Goal: Use online tool/utility: Utilize a website feature to perform a specific function

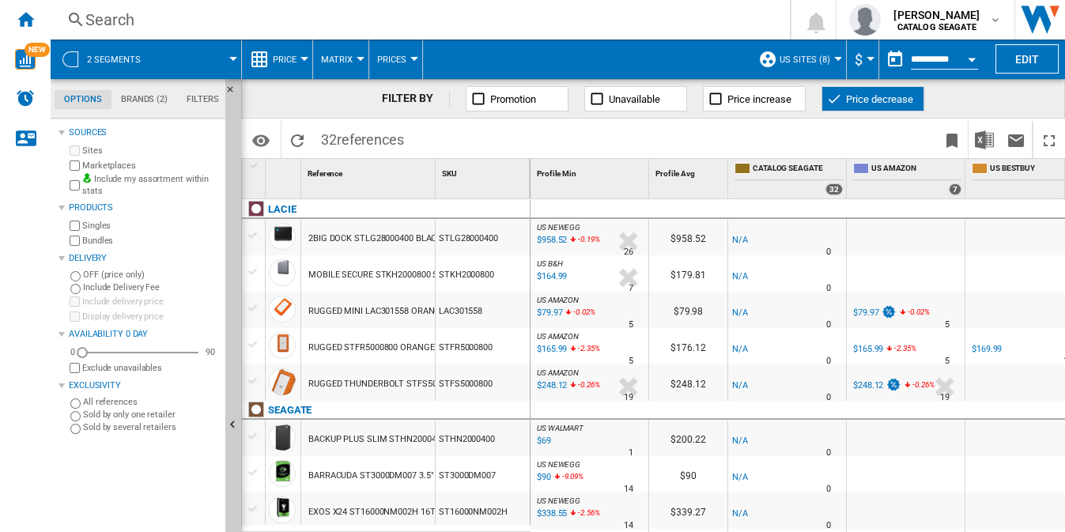
scroll to position [0, 491]
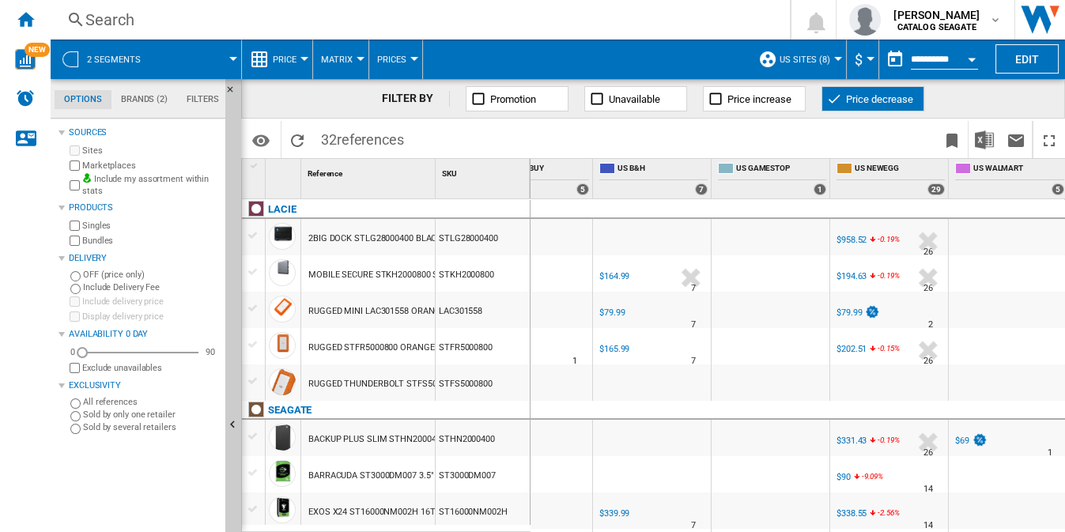
click at [885, 96] on span "Price decrease" at bounding box center [879, 99] width 67 height 12
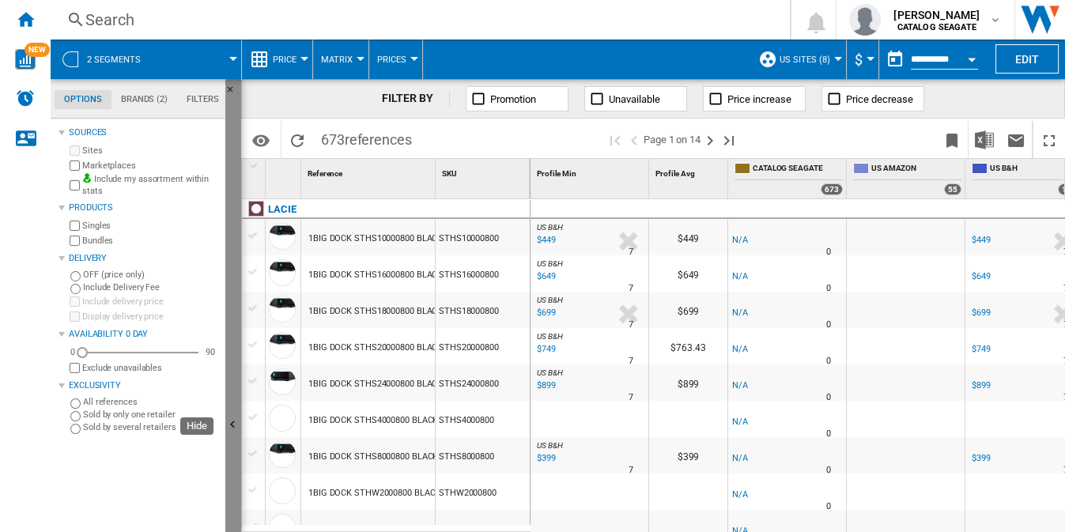
click at [234, 314] on button "Hide" at bounding box center [233, 425] width 16 height 693
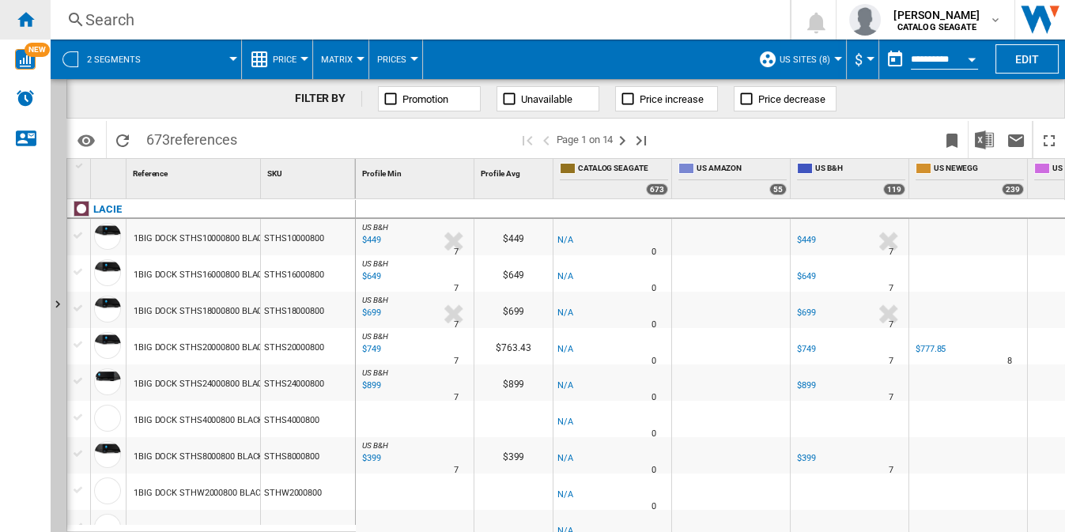
click at [28, 19] on ng-md-icon "Home" at bounding box center [25, 18] width 19 height 19
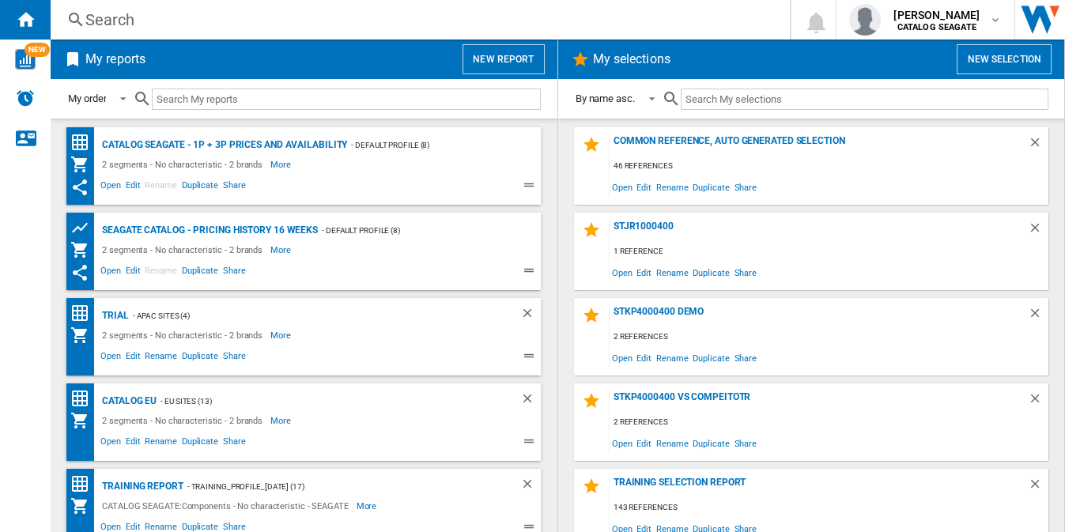
click at [496, 56] on button "New report" at bounding box center [502, 59] width 81 height 30
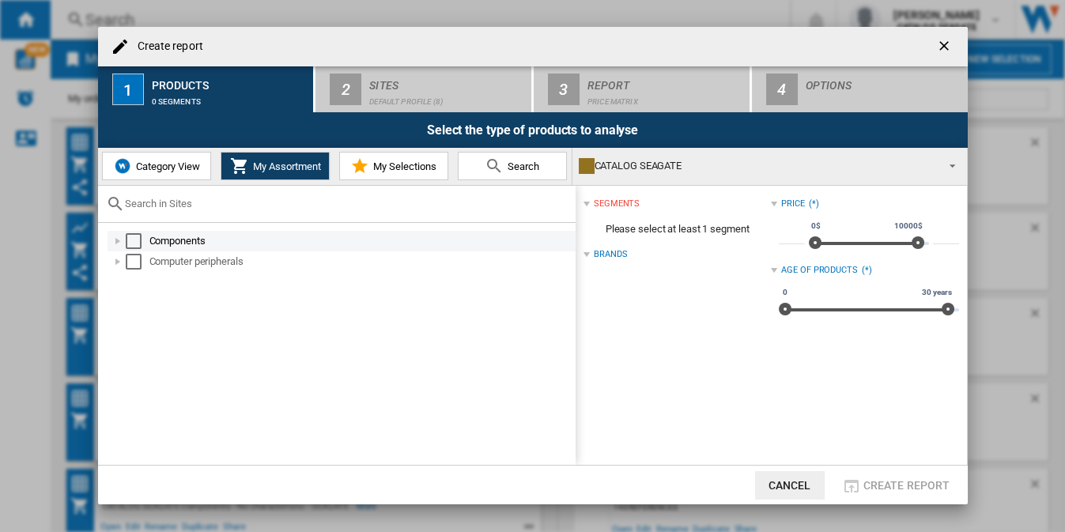
click at [135, 240] on div "Select" at bounding box center [134, 241] width 16 height 16
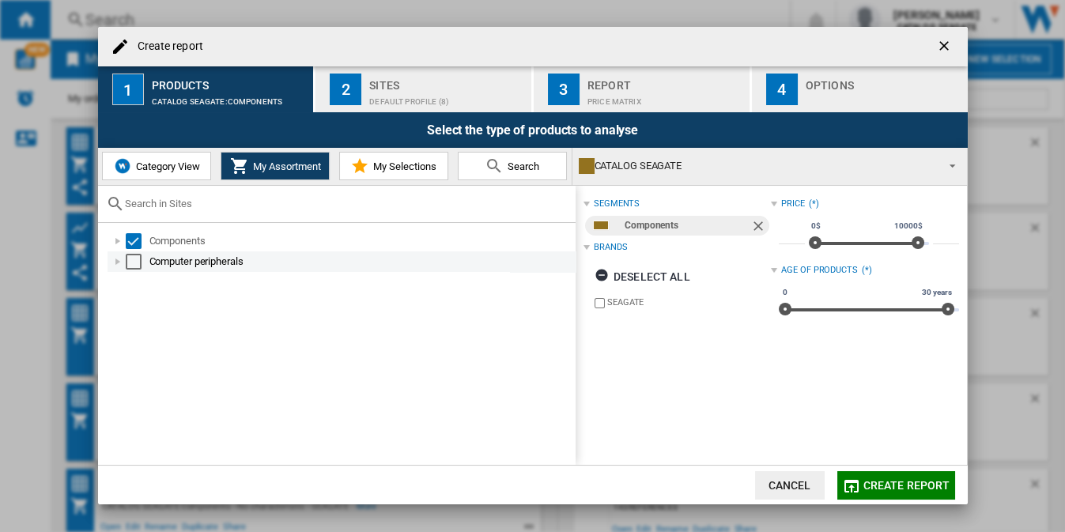
click at [131, 262] on div "Select" at bounding box center [134, 262] width 16 height 16
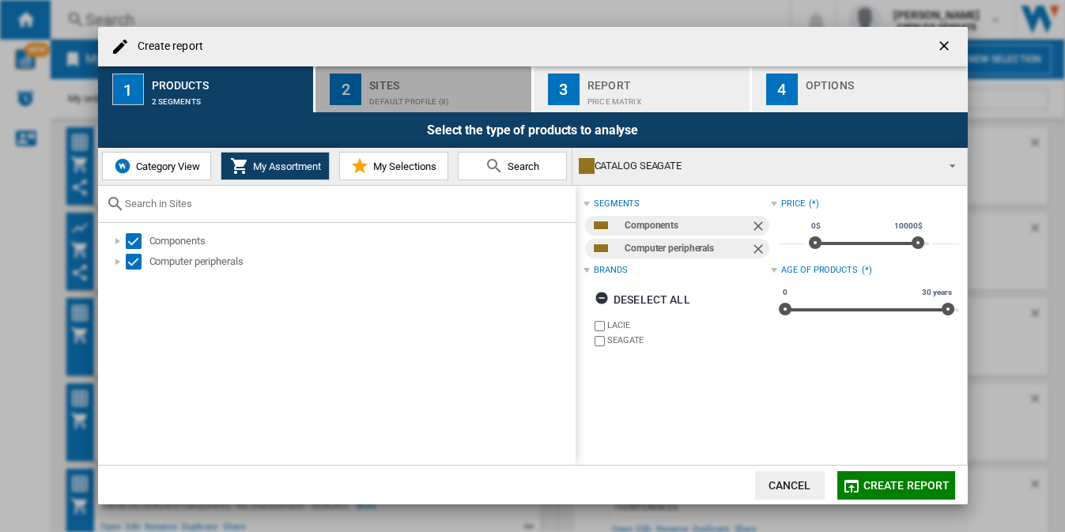
click at [434, 92] on div "Default profile (8)" at bounding box center [447, 97] width 156 height 17
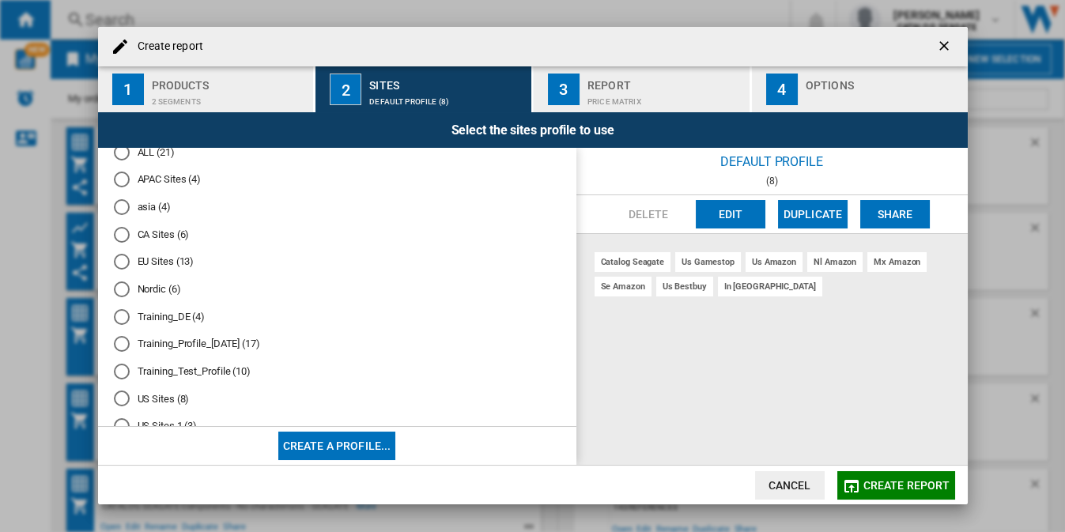
scroll to position [85, 0]
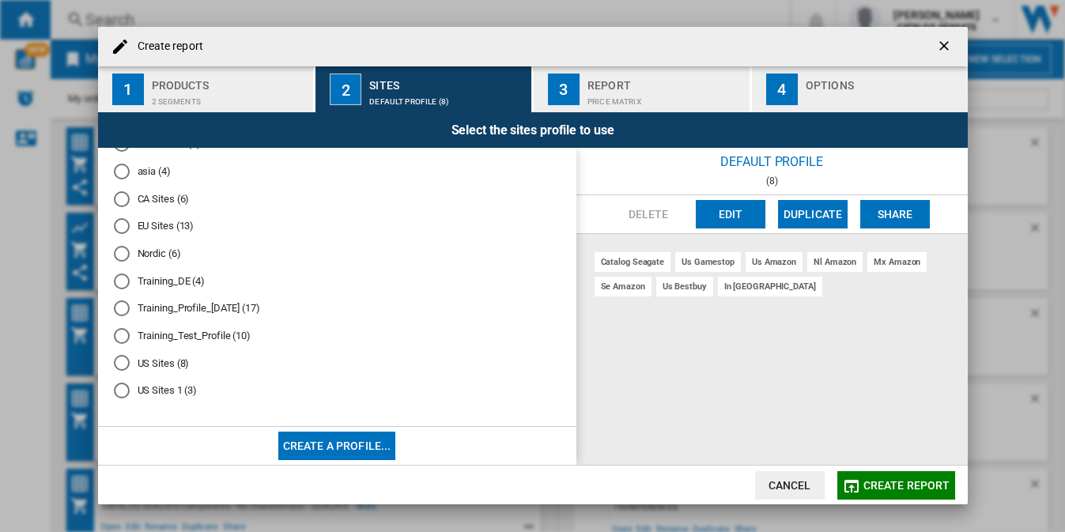
click at [146, 366] on md-radio-button "US Sites (8)" at bounding box center [337, 363] width 447 height 15
click at [148, 398] on md-radio-group "Default profile (8) ALL (21) APAC Sites (4) [GEOGRAPHIC_DATA] (4) CA Sites (6) …" at bounding box center [337, 246] width 447 height 329
click at [150, 394] on md-radio-button "US Sites 1 (3)" at bounding box center [337, 390] width 447 height 15
click at [156, 367] on md-radio-button "US Sites (8)" at bounding box center [337, 363] width 447 height 15
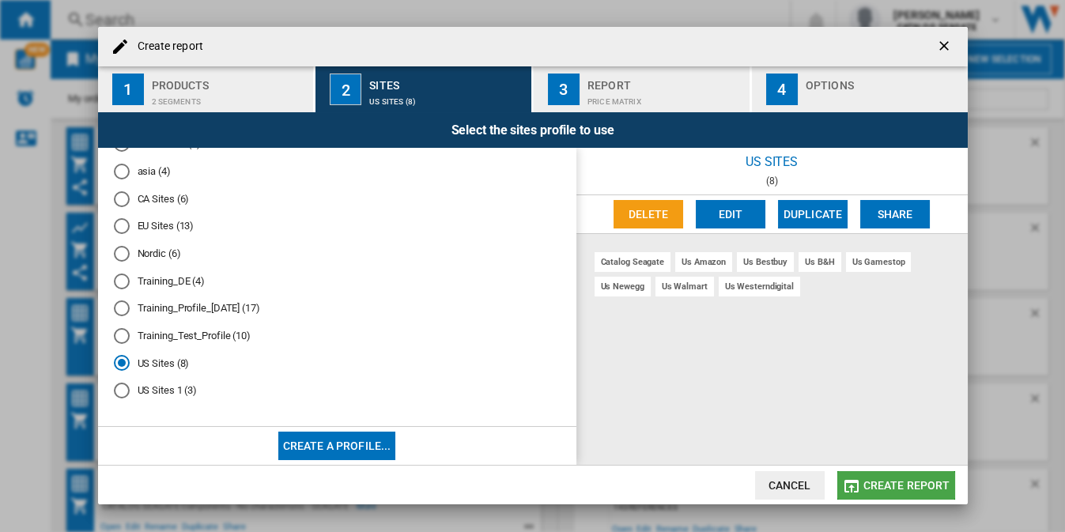
click at [907, 486] on span "Create report" at bounding box center [906, 485] width 87 height 13
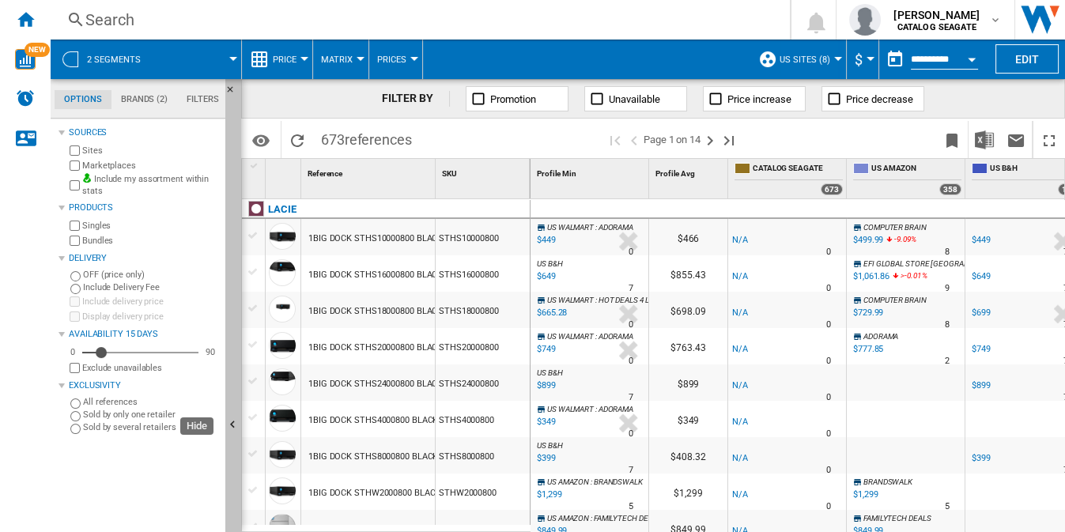
click at [227, 311] on button "Hide" at bounding box center [233, 425] width 16 height 693
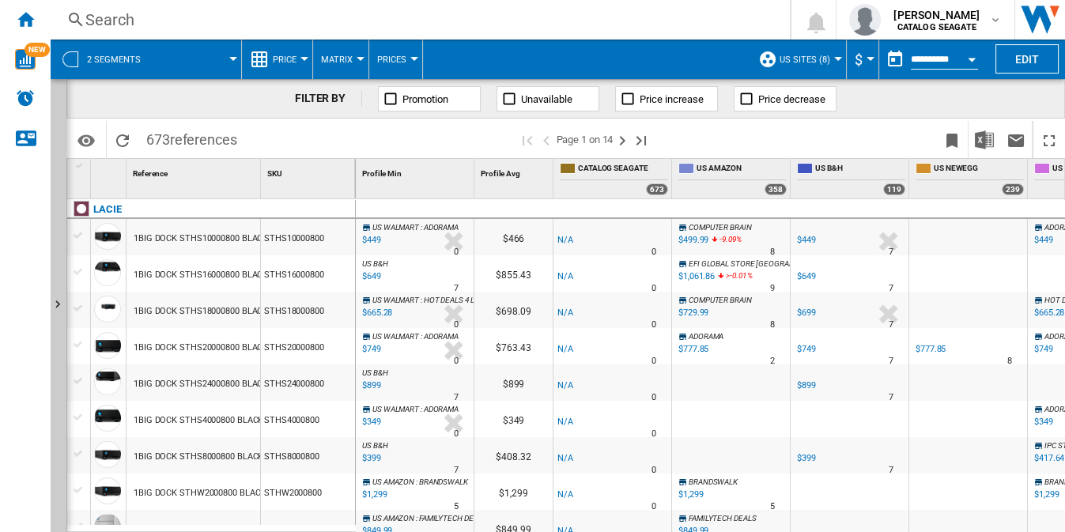
click at [755, 237] on div "COMPUTER BRAIN -1.0 % $499.99 -9.09 % N/A 8 COMPUTER BRAIN" at bounding box center [730, 241] width 111 height 36
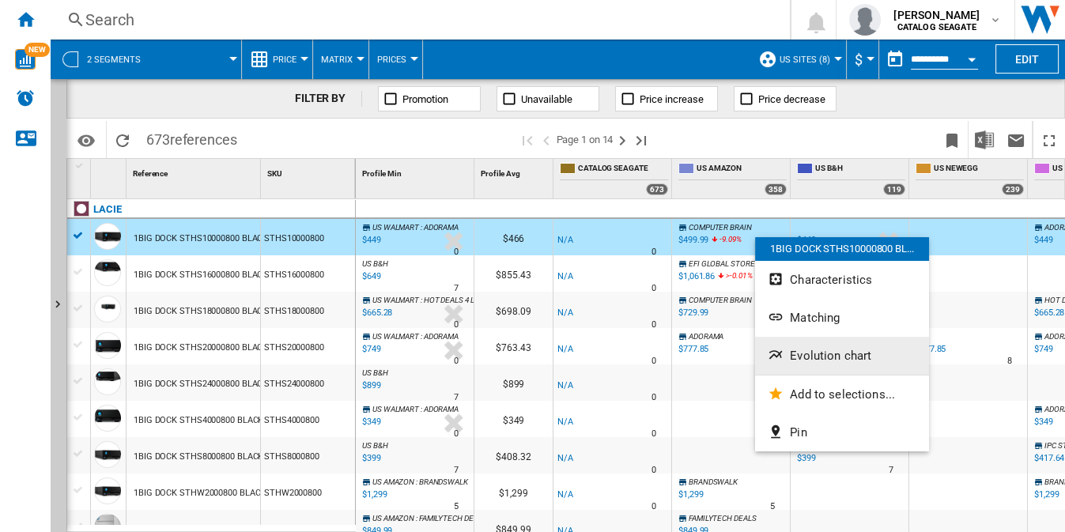
click at [866, 357] on span "Evolution chart" at bounding box center [830, 356] width 81 height 14
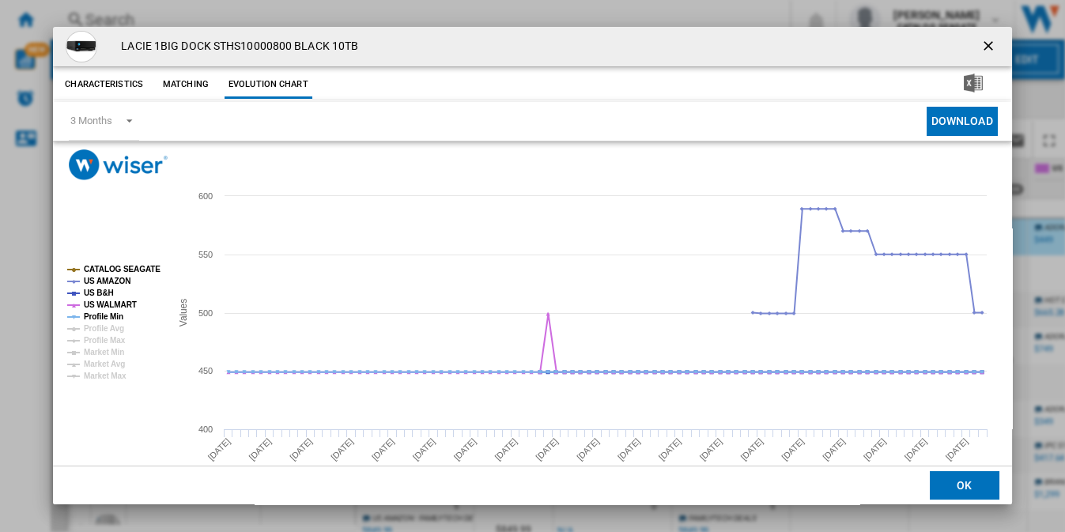
click at [139, 269] on tspan "CATALOG SEAGATE" at bounding box center [122, 269] width 77 height 9
click at [104, 296] on tspan "US B&H" at bounding box center [99, 293] width 30 height 9
click at [104, 304] on tspan "US WALMART" at bounding box center [110, 304] width 53 height 9
click at [104, 316] on tspan "Profile Min" at bounding box center [104, 316] width 40 height 9
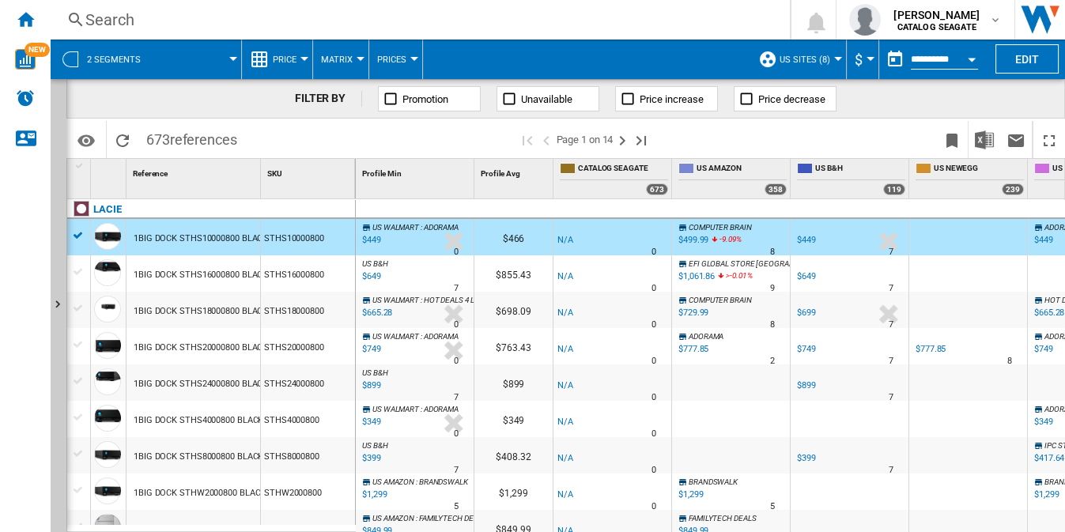
click at [715, 281] on div at bounding box center [719, 278] width 8 height 19
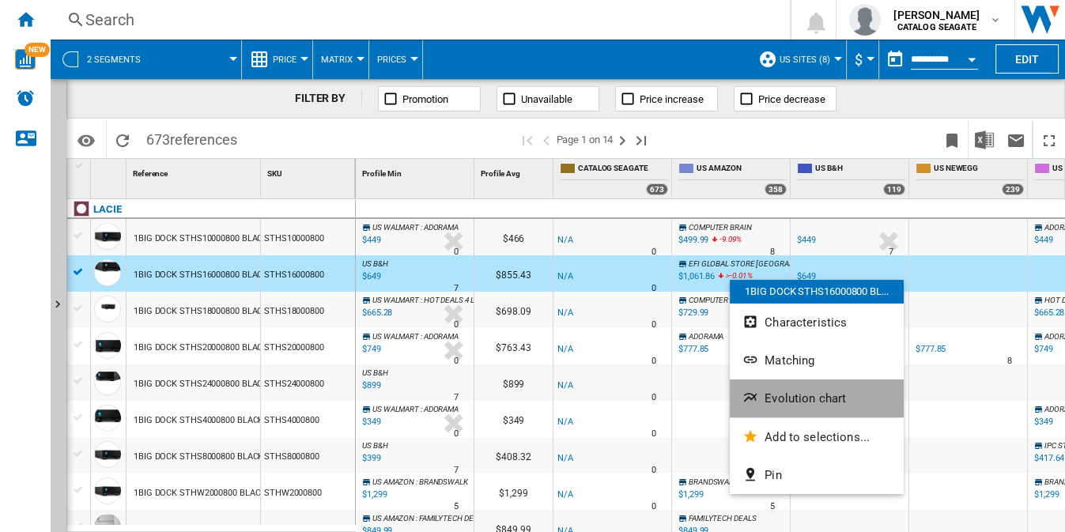
click at [852, 393] on button "Evolution chart" at bounding box center [817, 398] width 174 height 38
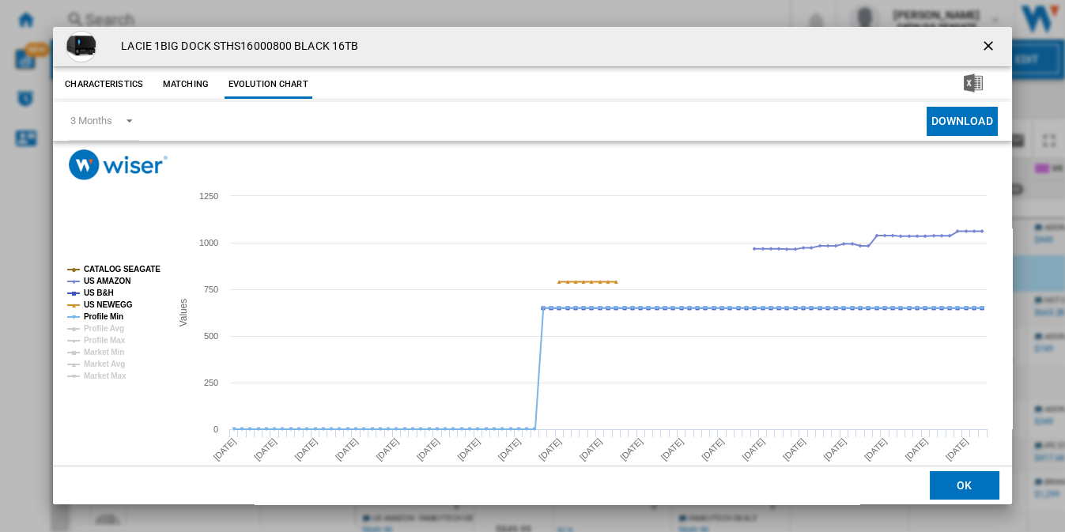
click at [141, 269] on tspan "CATALOG SEAGATE" at bounding box center [122, 269] width 77 height 9
click at [106, 289] on tspan "US B&H" at bounding box center [99, 293] width 30 height 9
click at [104, 301] on tspan "US NEWEGG" at bounding box center [108, 304] width 49 height 9
click at [101, 314] on tspan "Profile Min" at bounding box center [104, 316] width 40 height 9
